Goal: Task Accomplishment & Management: Manage account settings

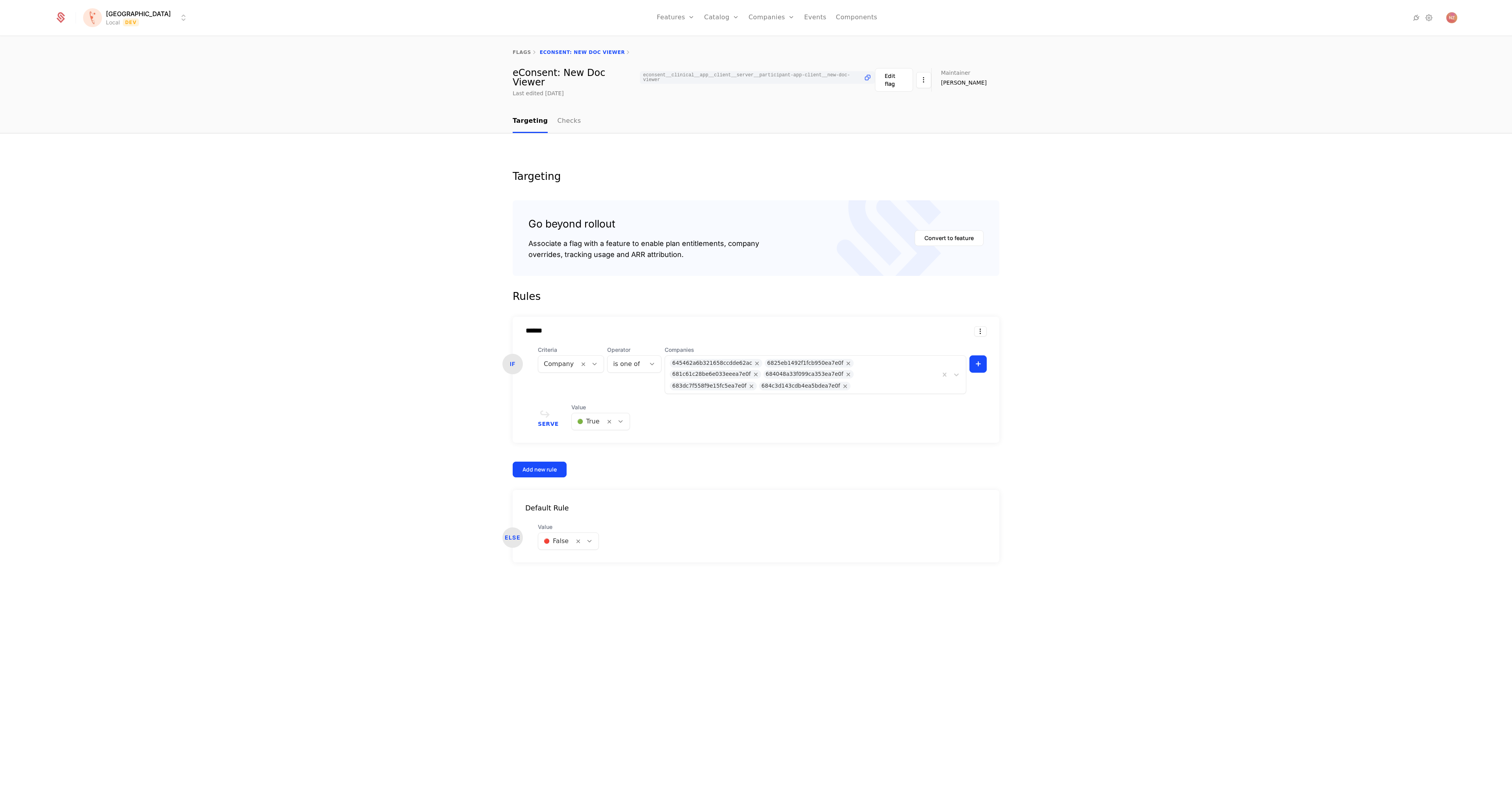
click at [130, 22] on html "[PERSON_NAME] Local Dev Features Features Flags Catalog Plans Add Ons Credits C…" at bounding box center [756, 403] width 1512 height 806
click at [131, 57] on div "FATE Staging" at bounding box center [152, 56] width 133 height 16
click at [675, 55] on link "Flags" at bounding box center [684, 59] width 36 height 9
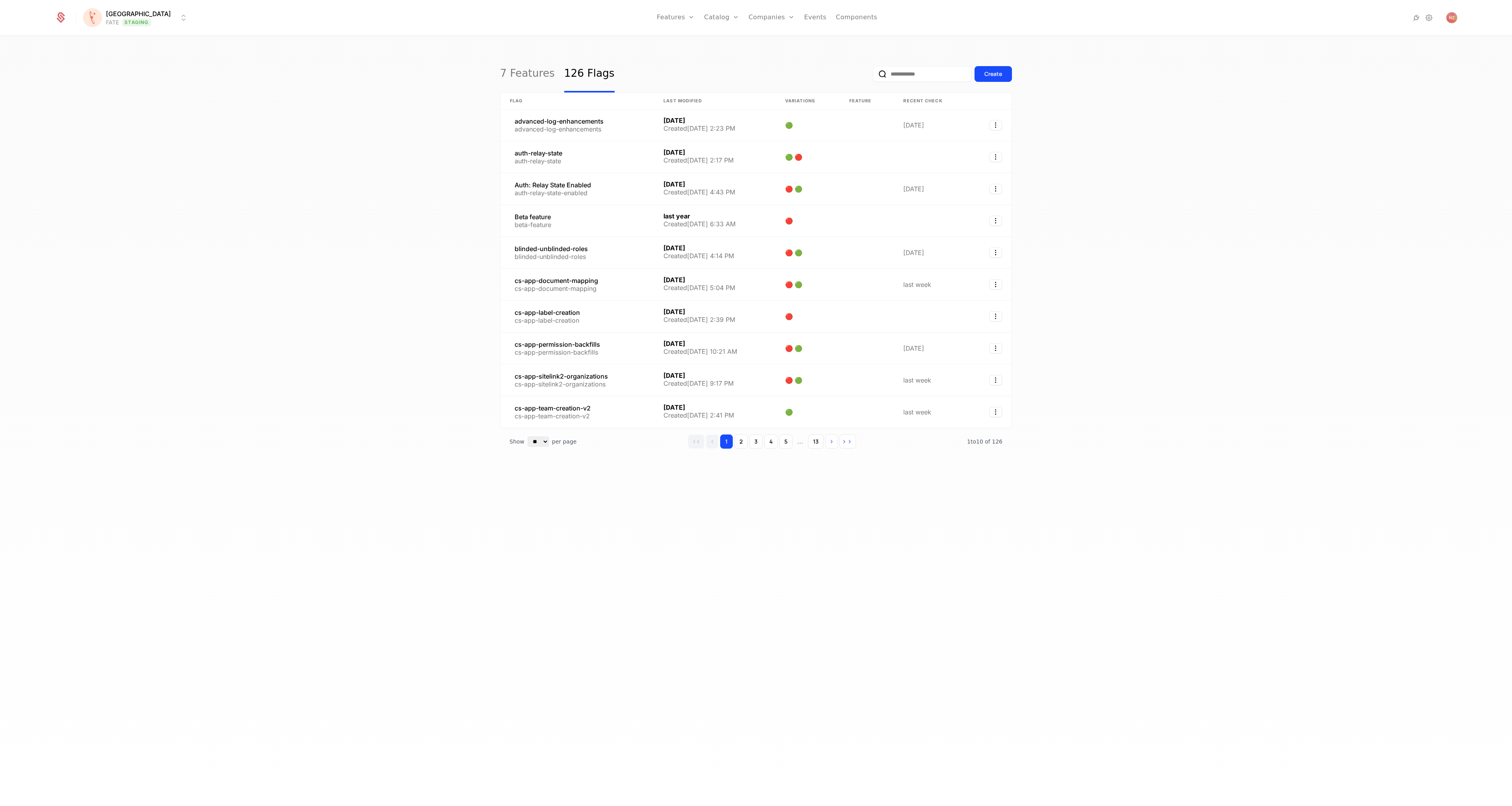
click at [913, 77] on input "email" at bounding box center [922, 74] width 99 height 16
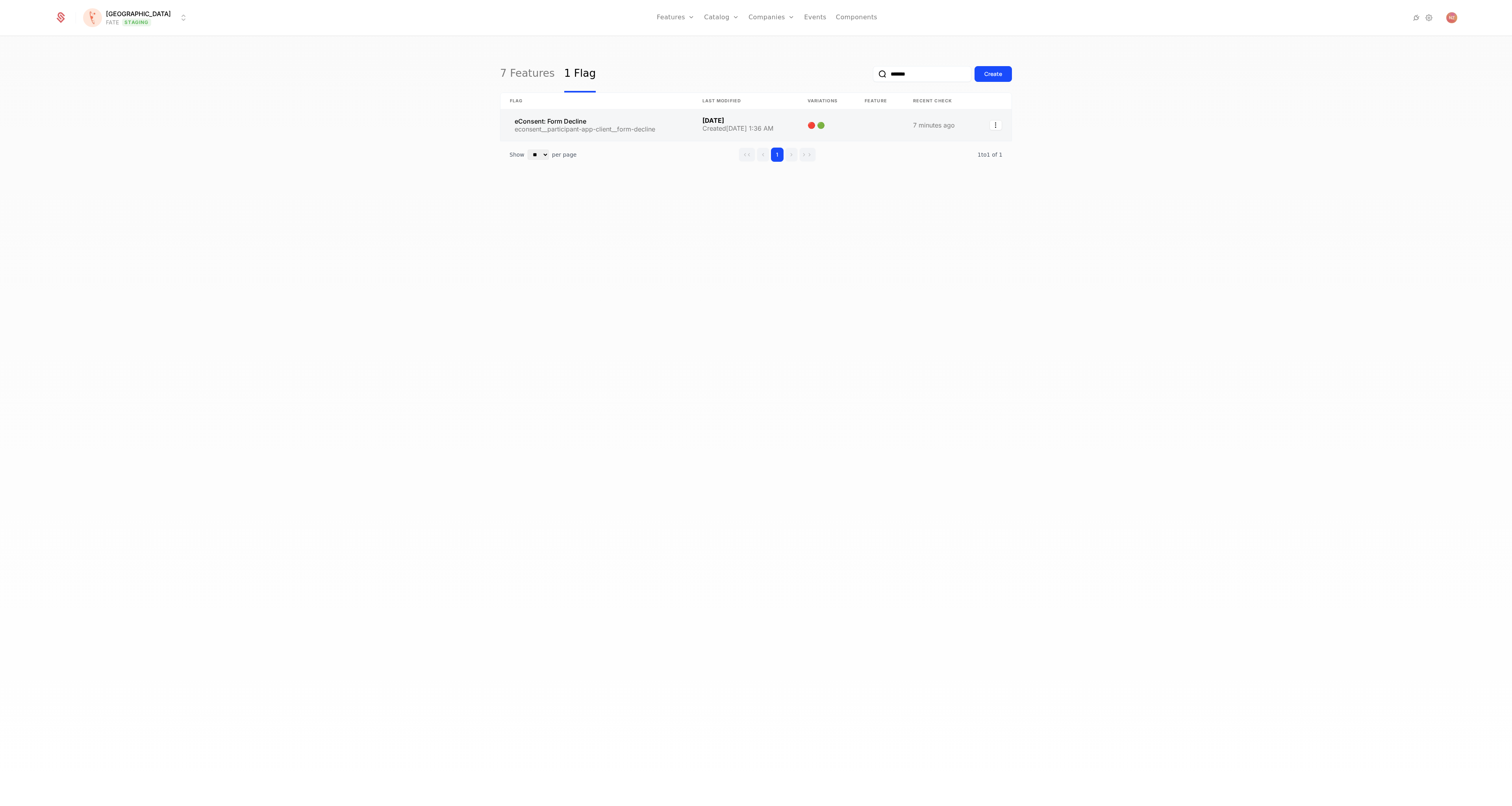
type input "*******"
click at [582, 125] on link at bounding box center [597, 125] width 193 height 32
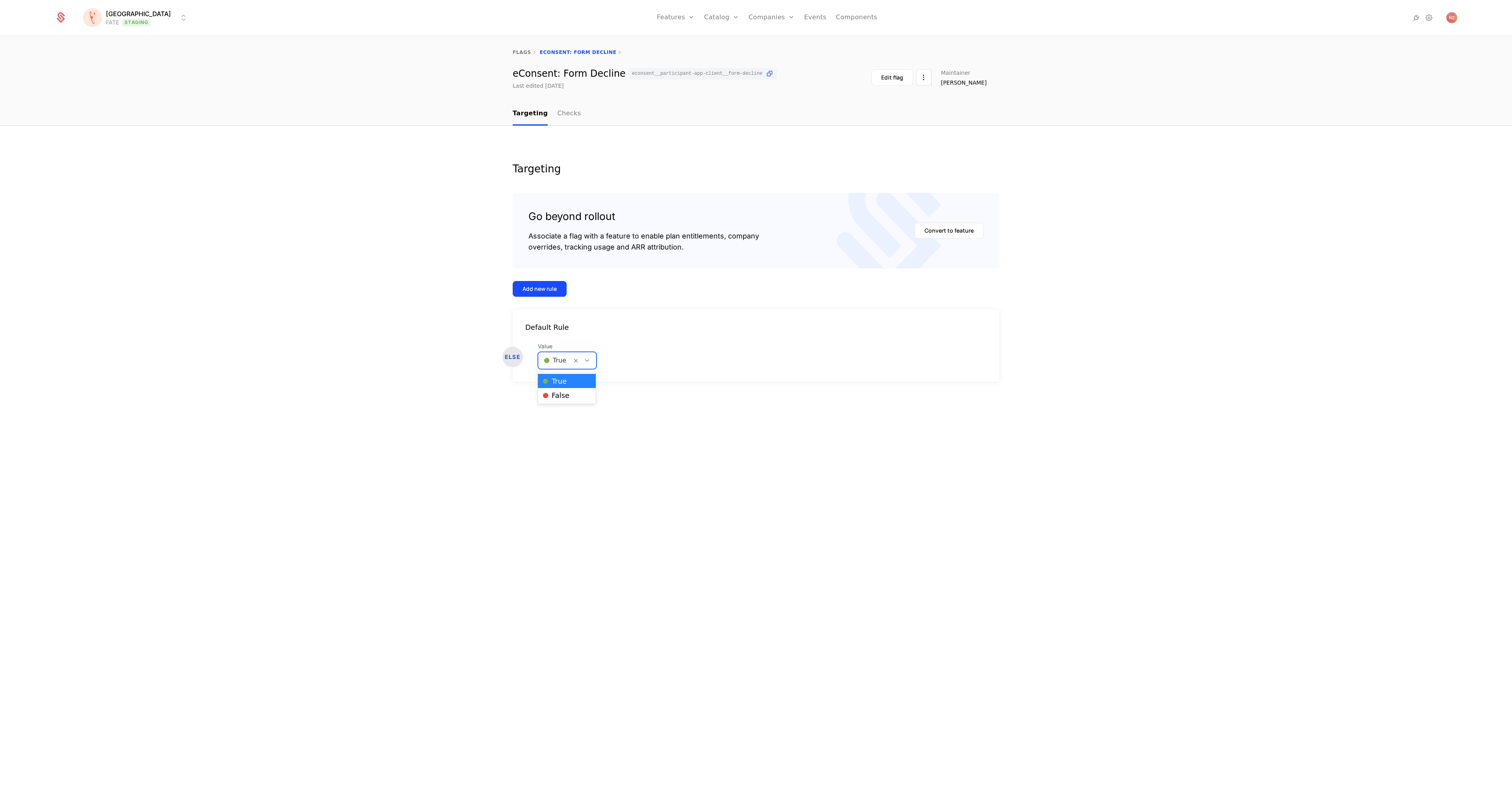
click at [546, 361] on div at bounding box center [555, 360] width 22 height 11
click at [555, 398] on span "🔴 False" at bounding box center [556, 395] width 27 height 7
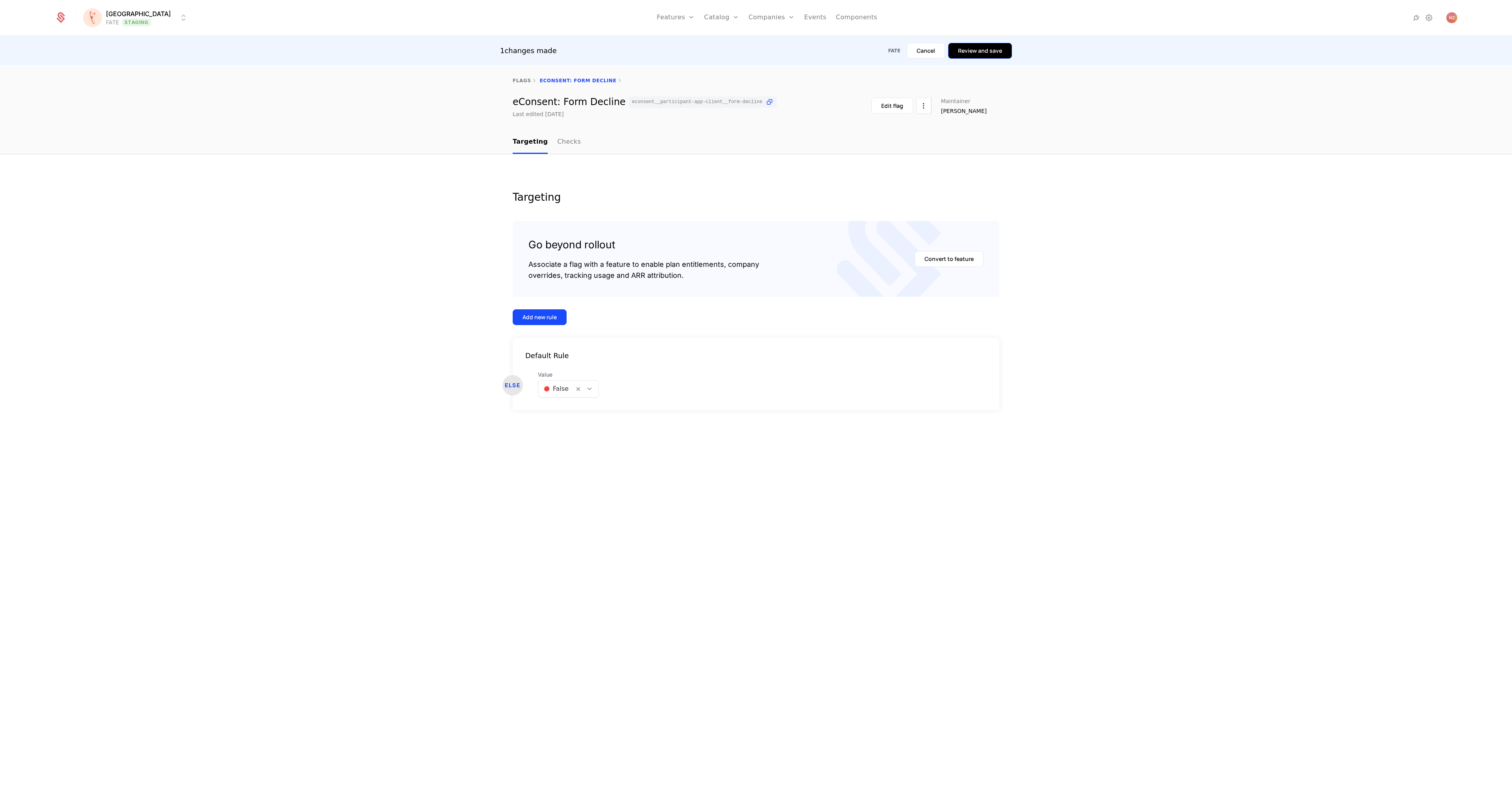
click at [991, 52] on button "Review and save" at bounding box center [980, 50] width 64 height 16
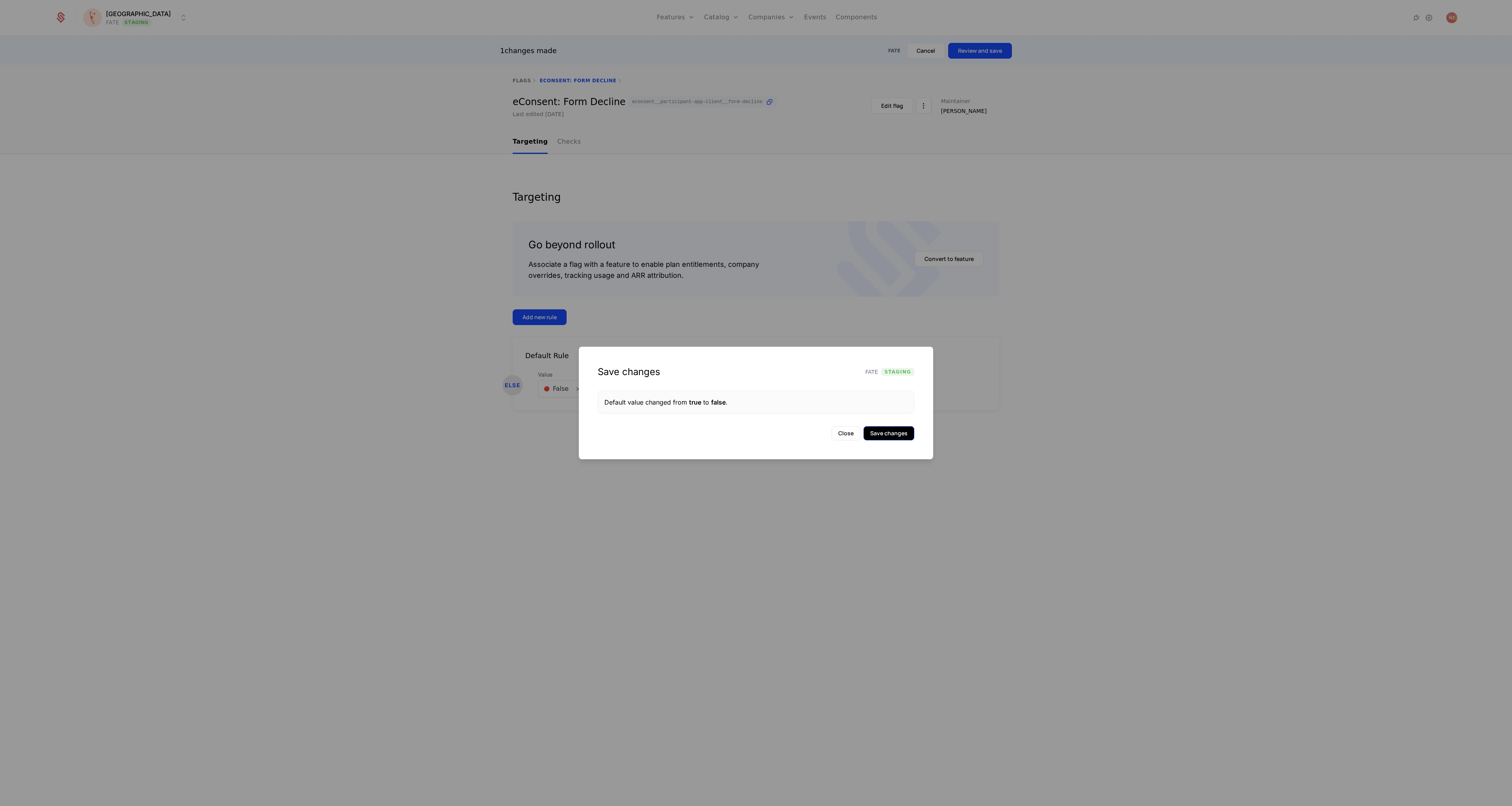
click at [899, 433] on button "Save changes" at bounding box center [889, 434] width 51 height 14
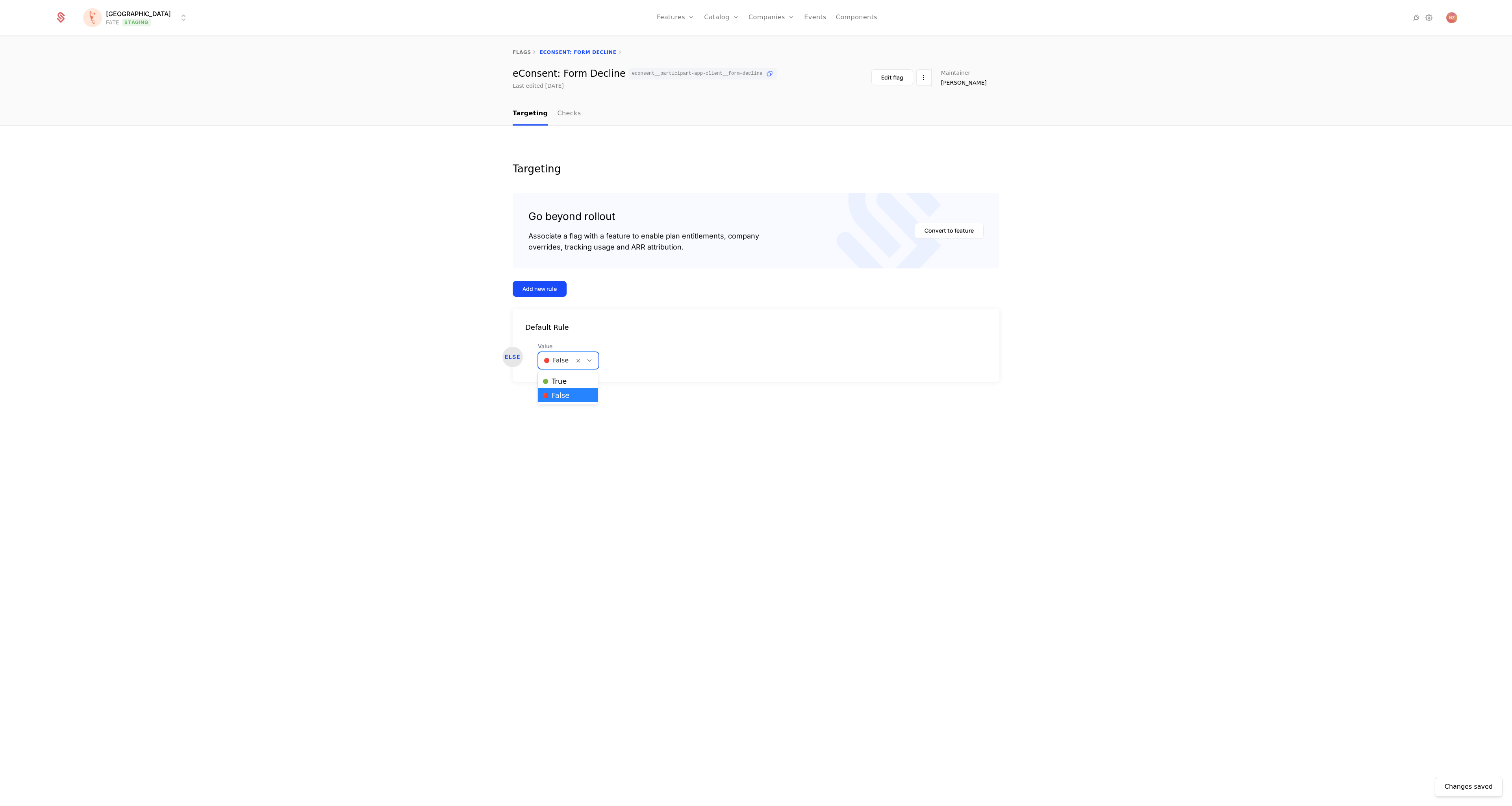
click at [562, 367] on div "🔴 False" at bounding box center [556, 360] width 36 height 14
click at [557, 388] on div "🔴 False" at bounding box center [568, 395] width 60 height 14
click at [557, 366] on div "🔴 False" at bounding box center [556, 360] width 36 height 14
click at [558, 379] on span "🟢 True" at bounding box center [554, 381] width 24 height 7
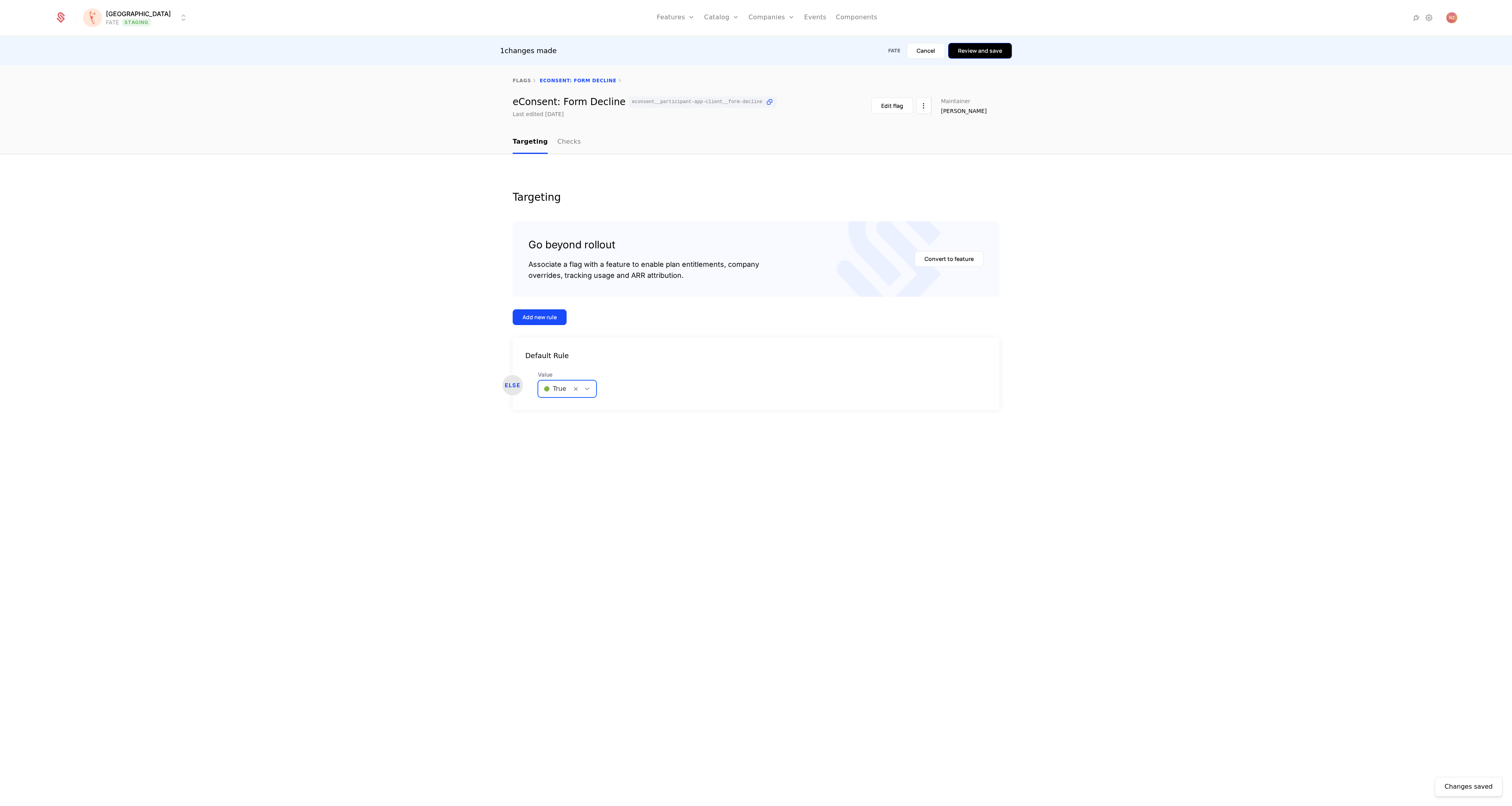
click at [981, 45] on button "Review and save" at bounding box center [980, 50] width 64 height 16
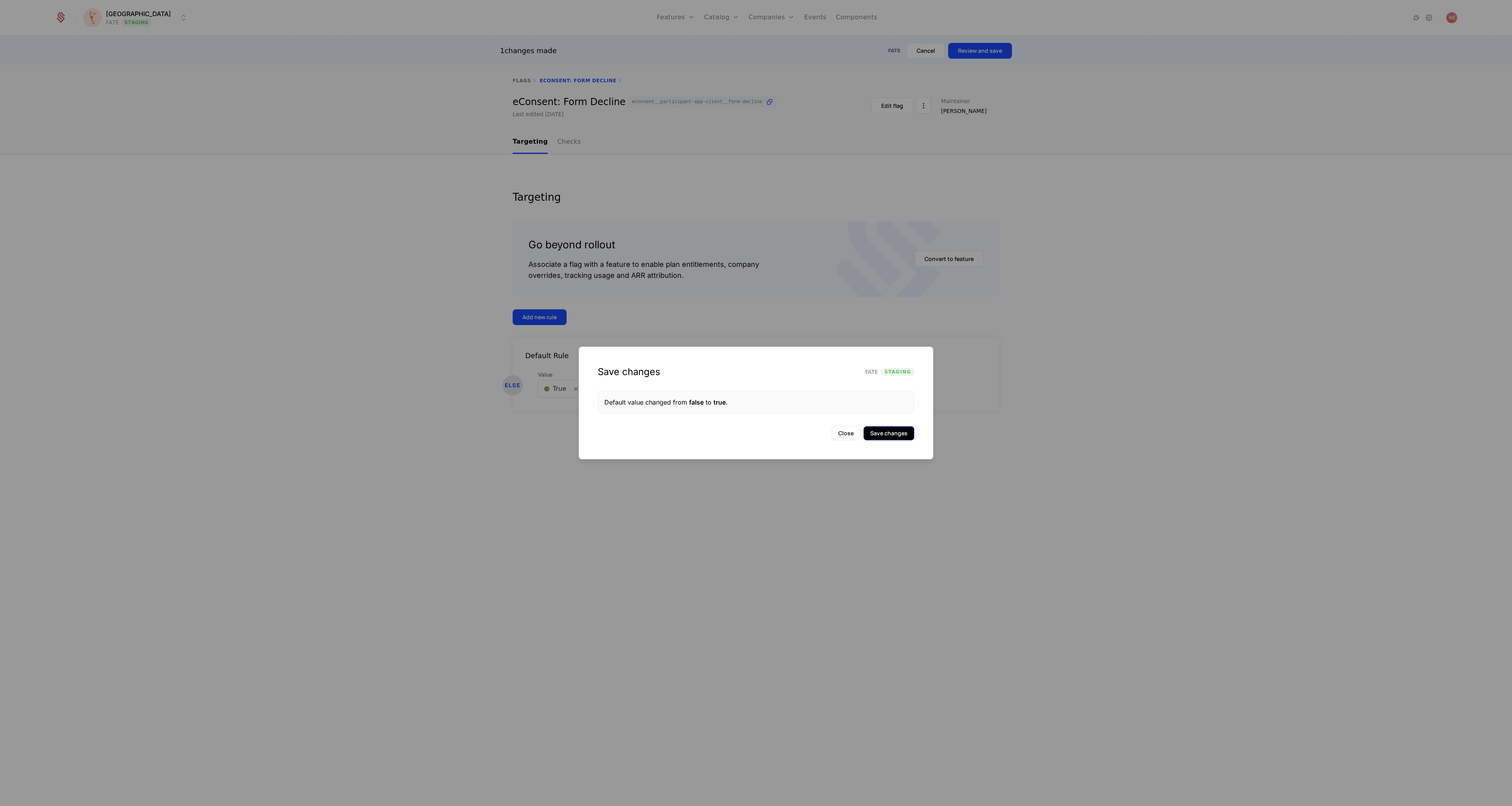
click at [880, 435] on button "Save changes" at bounding box center [889, 434] width 51 height 14
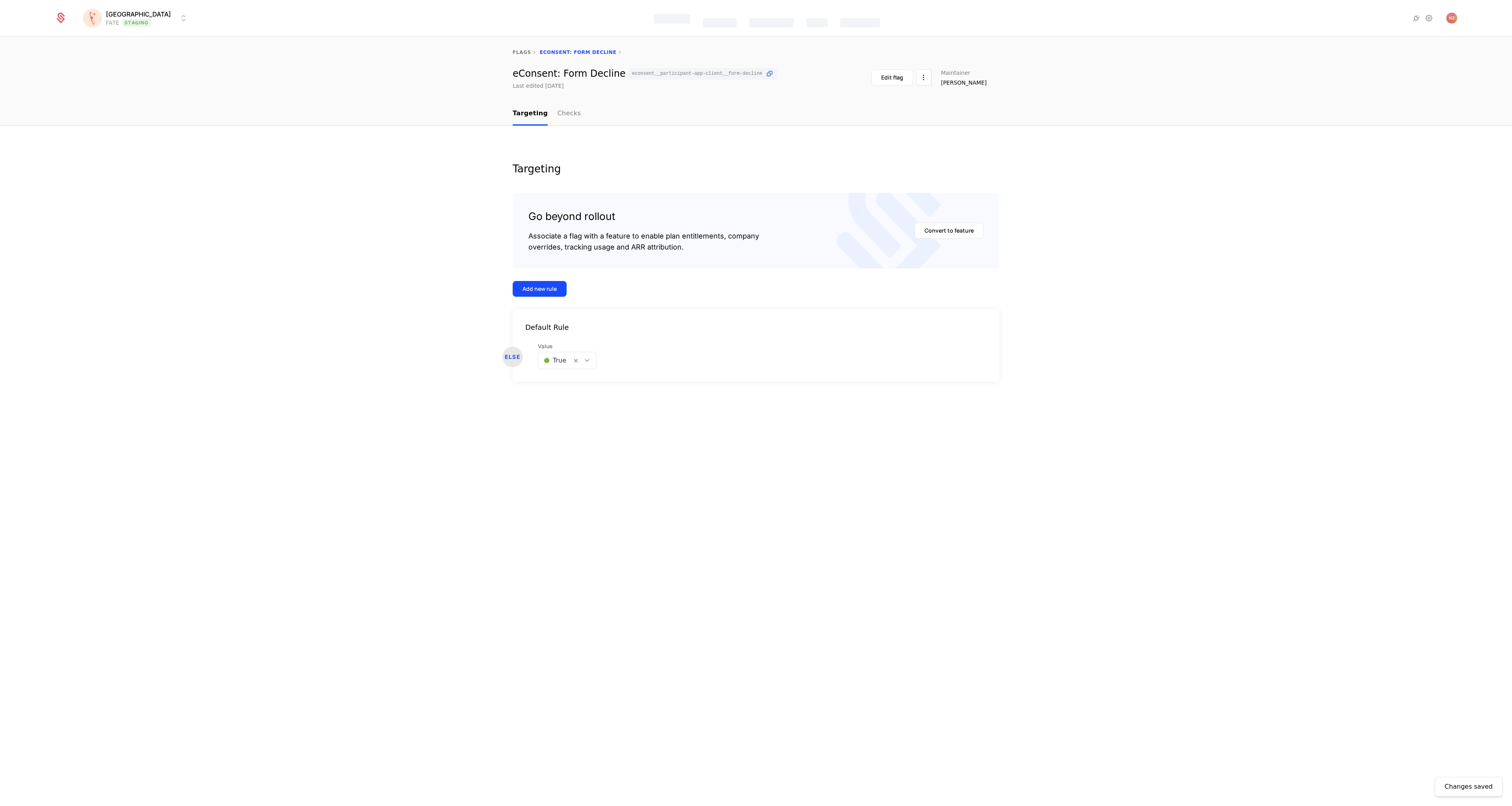
click at [566, 363] on div "🟢 True" at bounding box center [555, 360] width 33 height 14
click at [569, 397] on div "🔴 False" at bounding box center [566, 395] width 49 height 8
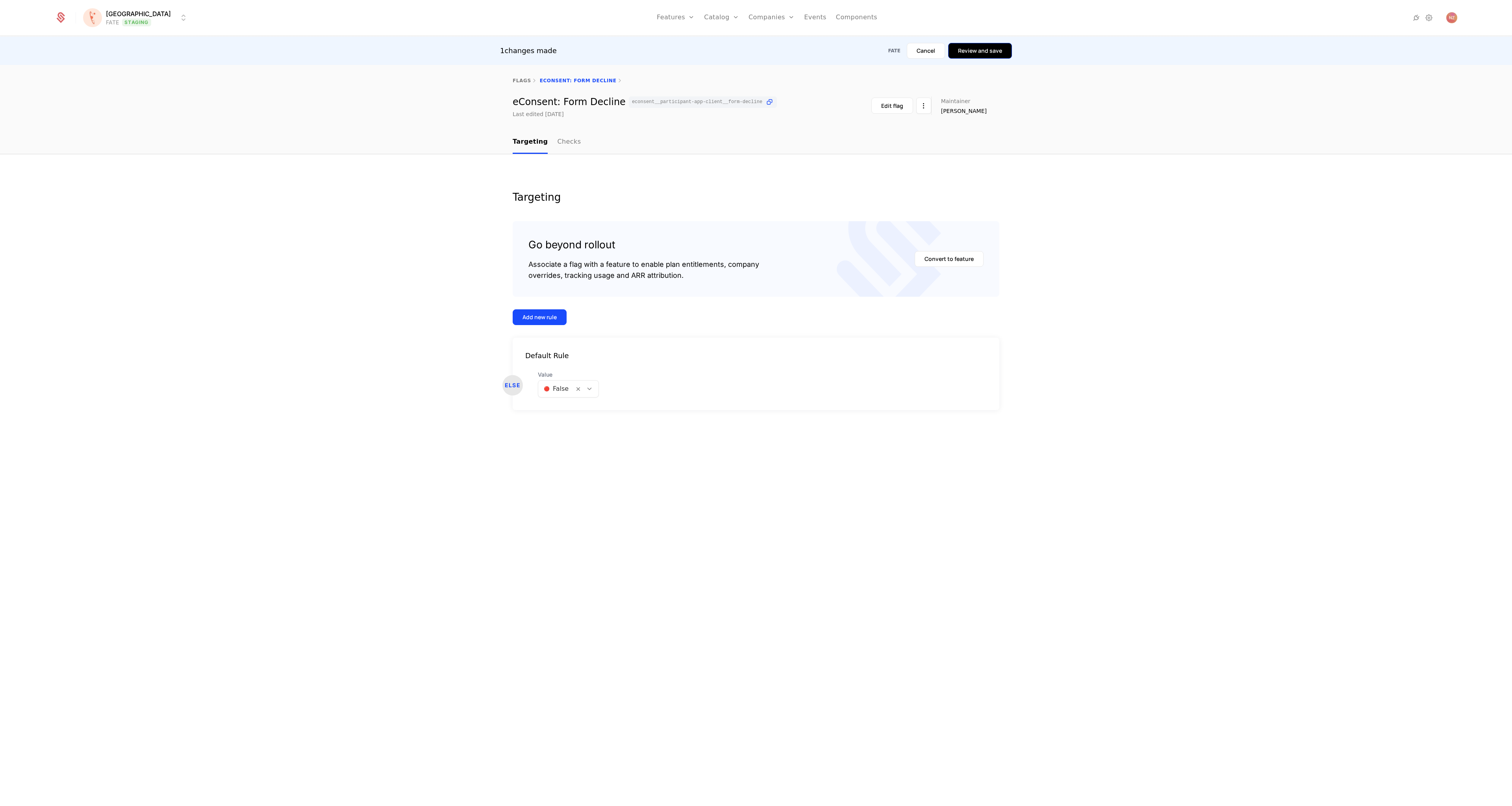
click at [988, 46] on button "Review and save" at bounding box center [980, 50] width 64 height 16
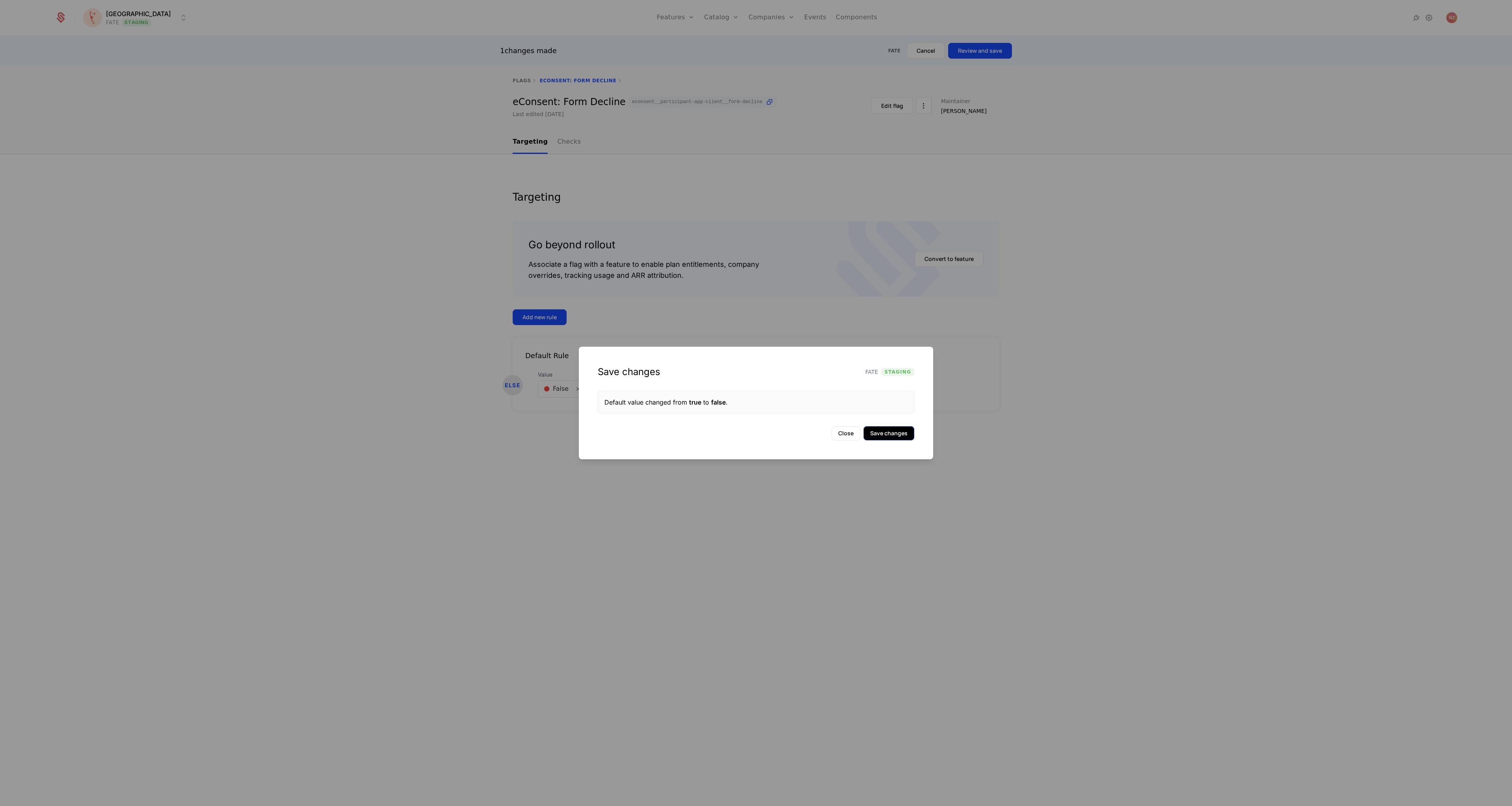
click at [903, 438] on button "Save changes" at bounding box center [889, 434] width 51 height 14
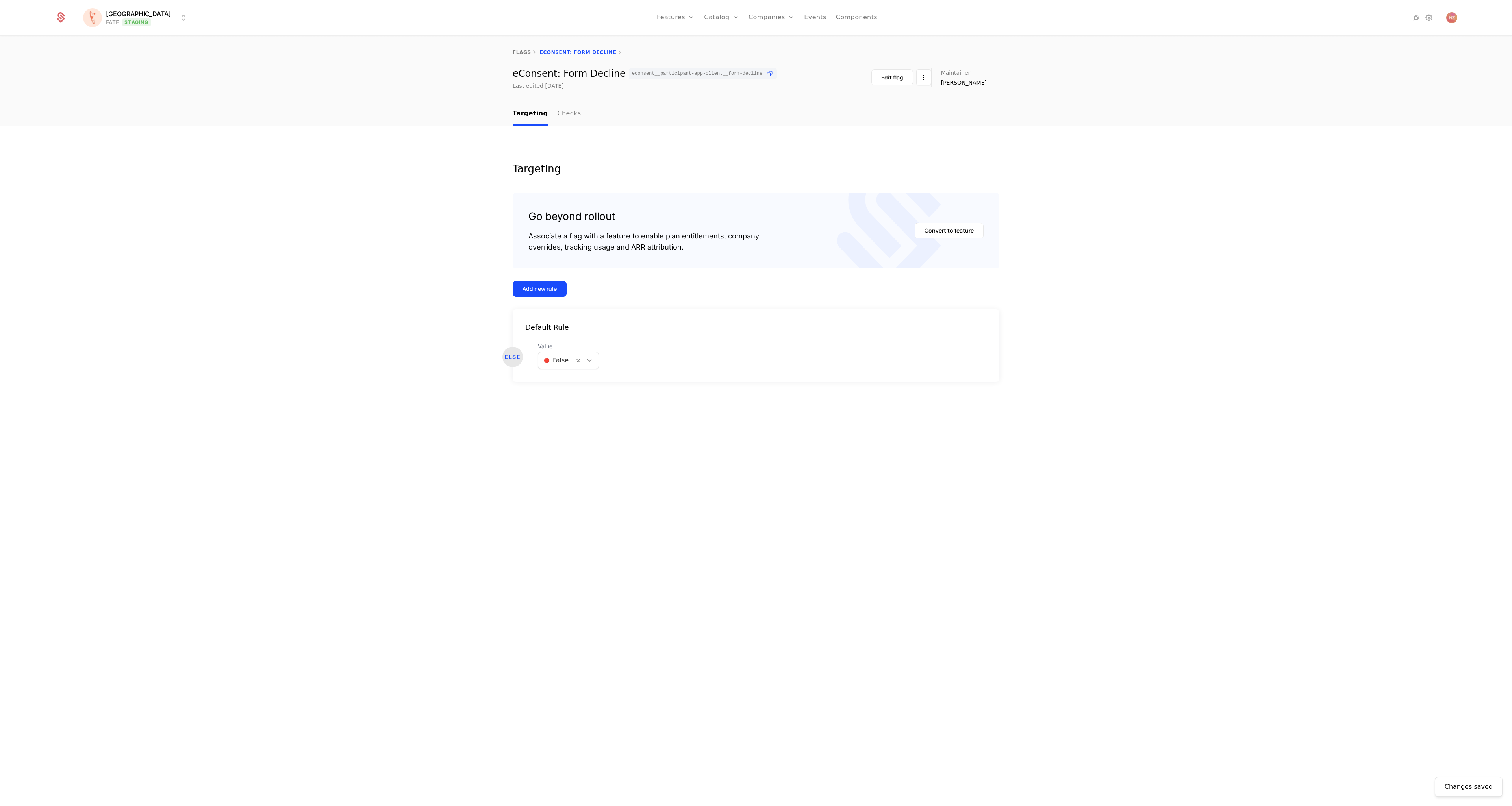
click at [563, 361] on div at bounding box center [556, 360] width 25 height 11
click at [565, 384] on span "🟢 True" at bounding box center [554, 381] width 24 height 7
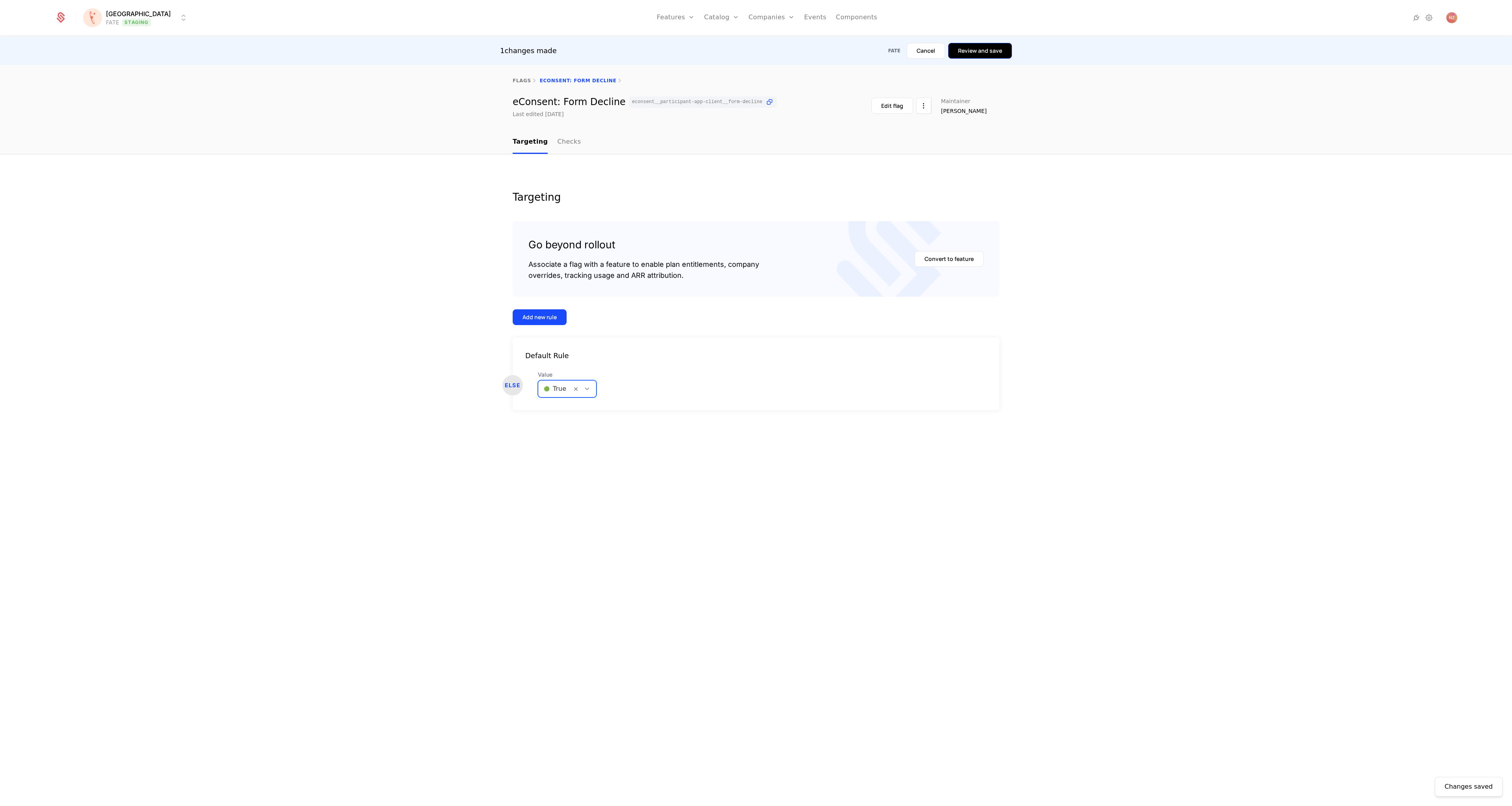
click at [973, 53] on button "Review and save" at bounding box center [980, 50] width 64 height 16
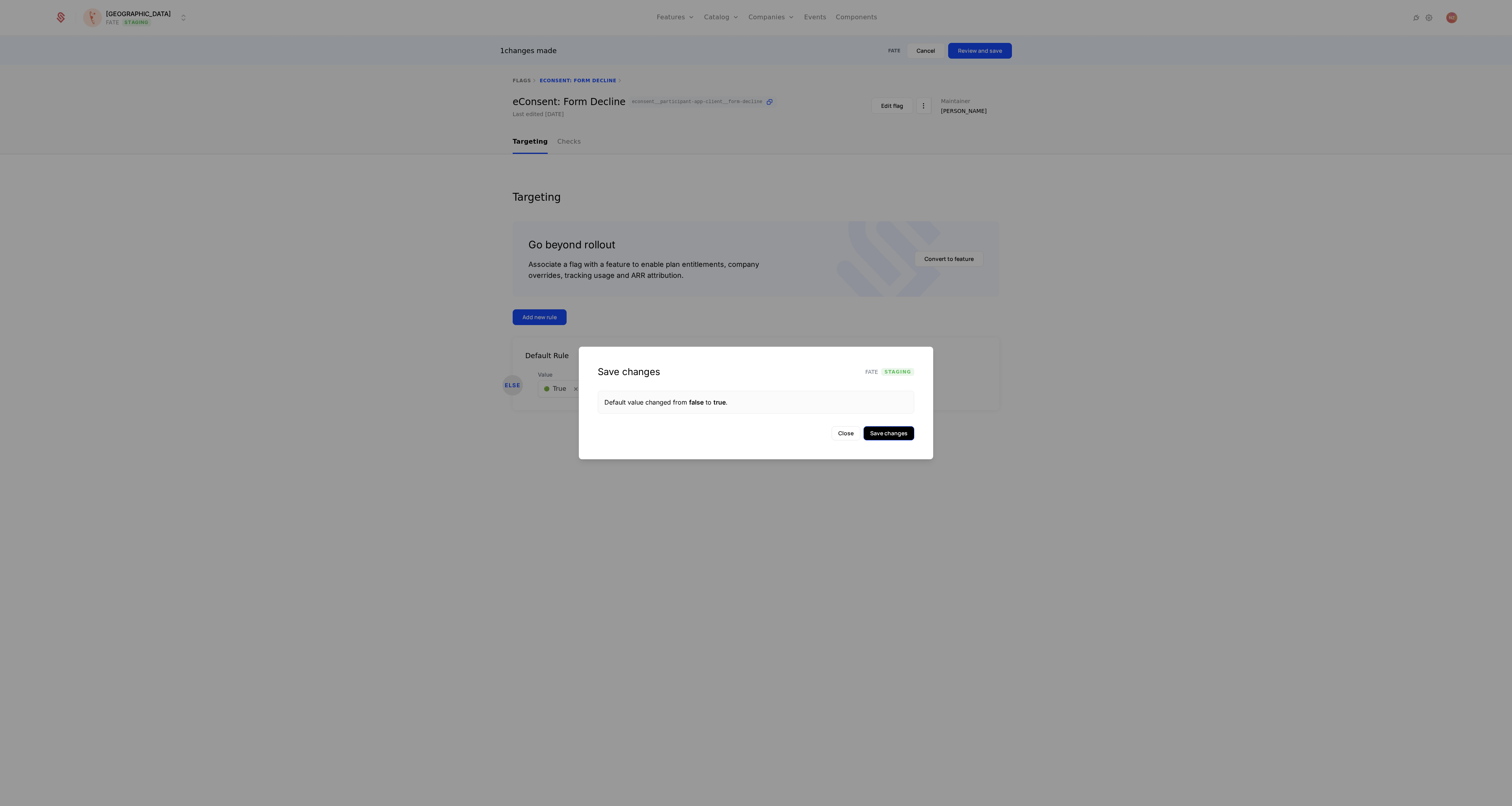
click at [879, 435] on button "Save changes" at bounding box center [889, 434] width 51 height 14
